Goal: Task Accomplishment & Management: Manage account settings

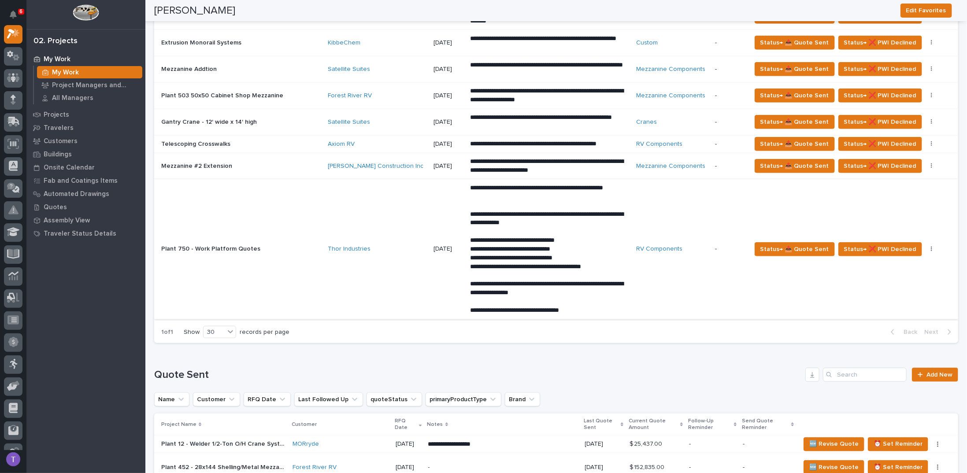
scroll to position [485, 0]
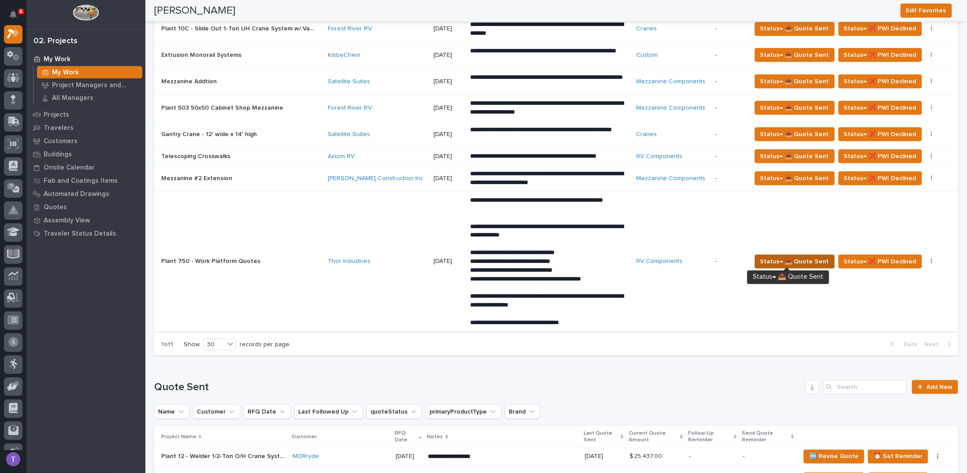
click at [785, 257] on span "Status→ 📤 Quote Sent" at bounding box center [795, 262] width 69 height 11
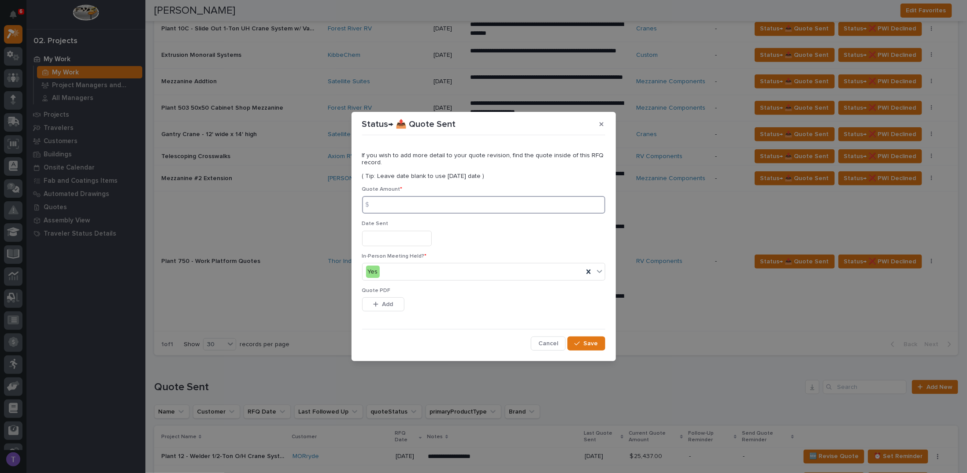
click at [394, 208] on input at bounding box center [483, 205] width 243 height 18
type input "19502"
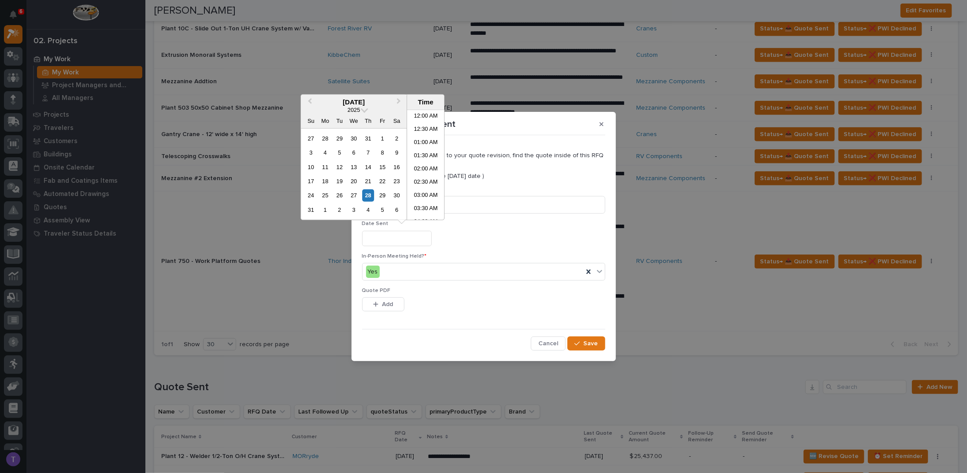
click at [386, 235] on input "text" at bounding box center [397, 238] width 70 height 15
click at [325, 194] on div "25" at bounding box center [326, 196] width 12 height 12
type input "**********"
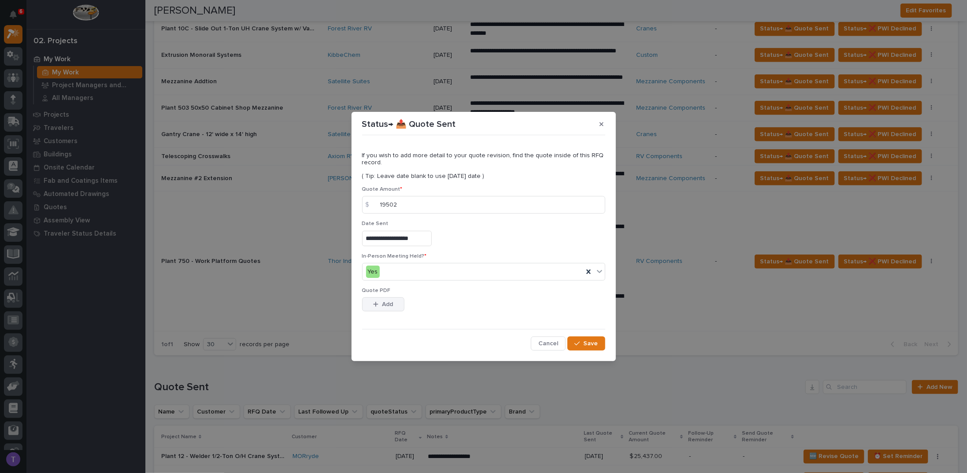
click at [383, 303] on span "Add" at bounding box center [387, 305] width 11 height 8
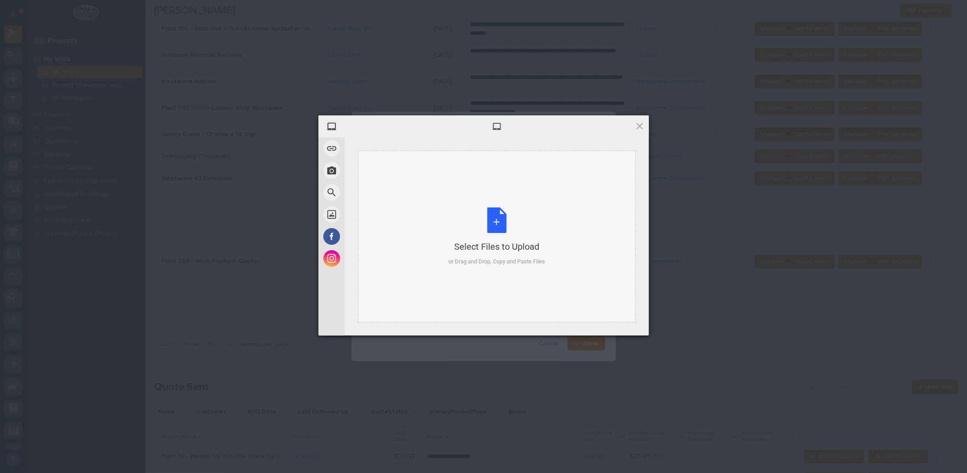
click at [492, 213] on div "Select Files to Upload or Drag and Drop, Copy and Paste Files" at bounding box center [497, 237] width 97 height 59
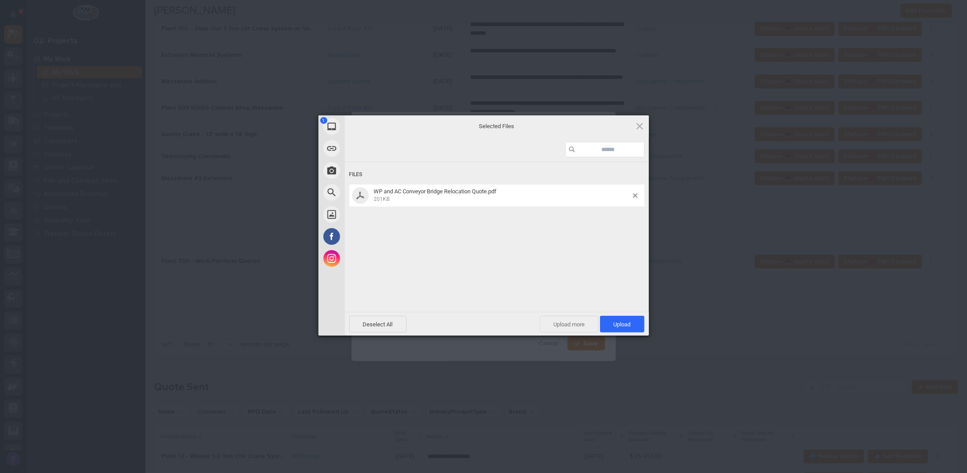
click at [568, 320] on span "Upload more" at bounding box center [569, 324] width 59 height 17
click at [497, 217] on div "Select Files to Upload or Drag and Drop, Copy and Paste Files" at bounding box center [497, 237] width 97 height 59
click at [617, 322] on span "Upload 2" at bounding box center [617, 324] width 27 height 7
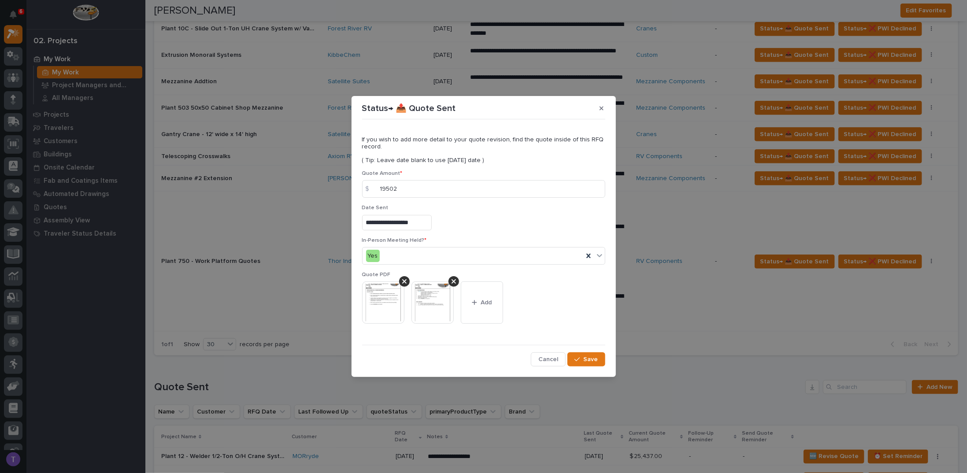
click at [382, 298] on img at bounding box center [383, 303] width 42 height 42
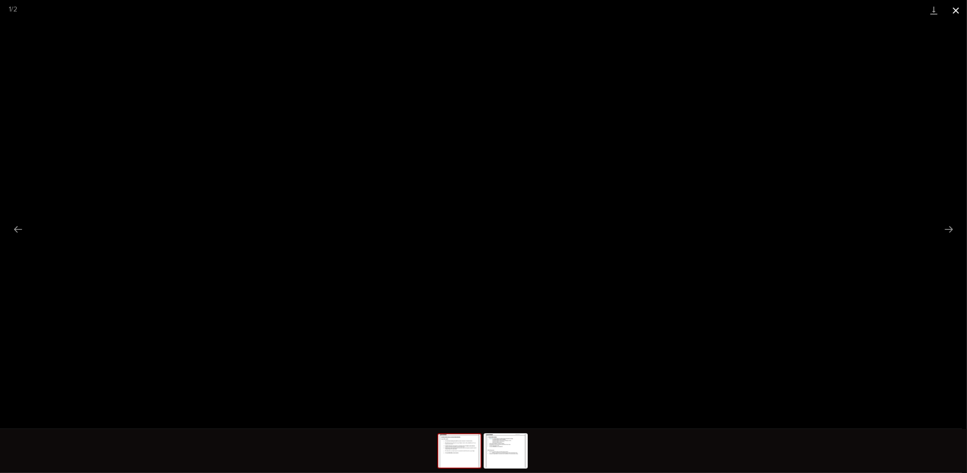
click at [959, 10] on button "Close gallery" at bounding box center [956, 10] width 22 height 21
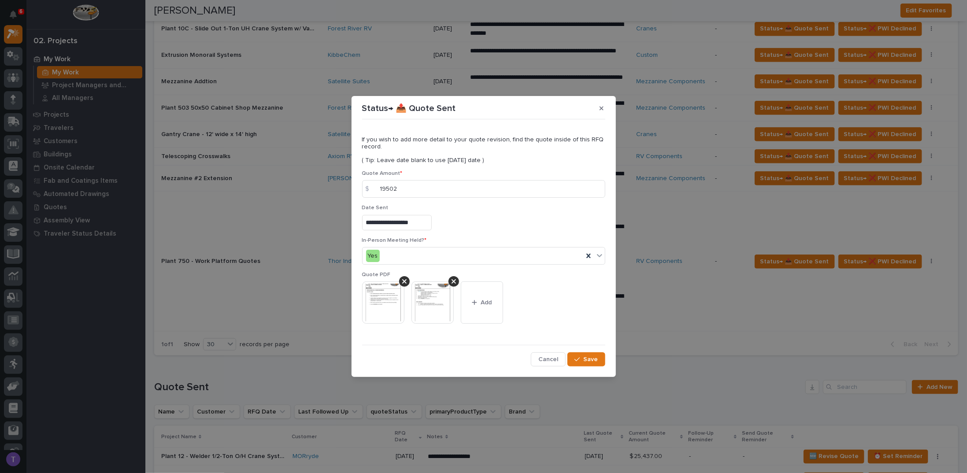
click at [432, 296] on img at bounding box center [433, 303] width 42 height 42
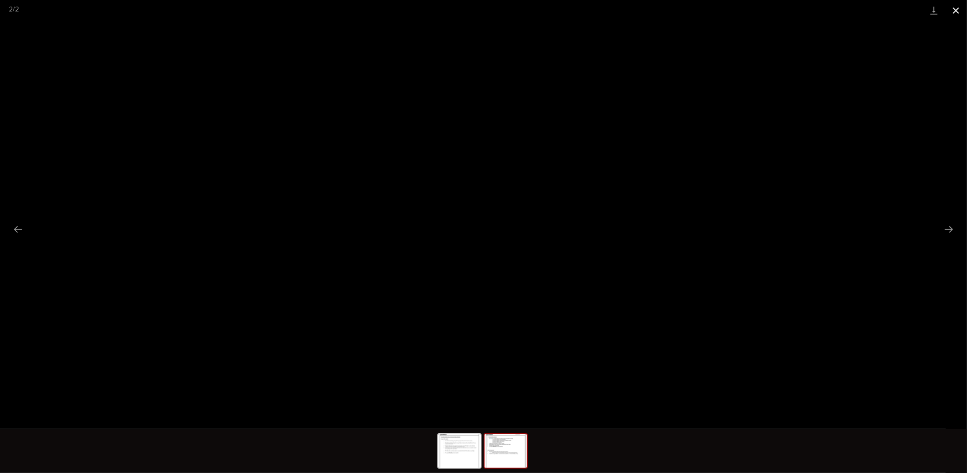
click at [958, 8] on button "Close gallery" at bounding box center [956, 10] width 22 height 21
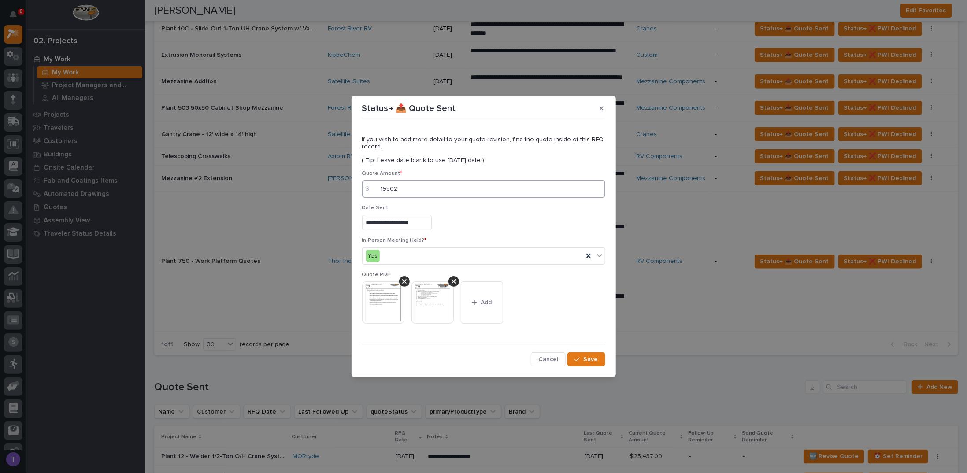
drag, startPoint x: 404, startPoint y: 190, endPoint x: 340, endPoint y: 191, distance: 63.9
click at [340, 191] on div "**********" at bounding box center [483, 236] width 967 height 473
type input "37577"
click at [586, 357] on span "Save" at bounding box center [591, 360] width 15 height 8
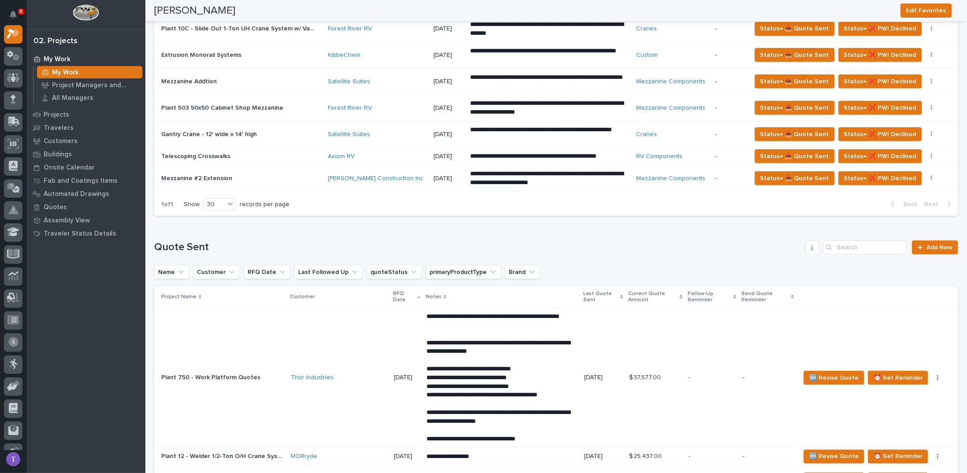
scroll to position [441, 0]
